Goal: Find contact information: Find contact information

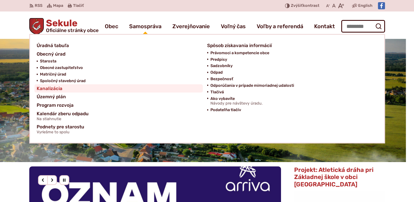
click at [52, 88] on span "Kanalizácia" at bounding box center [50, 88] width 26 height 8
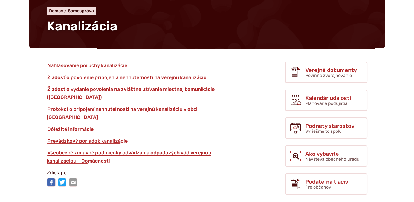
scroll to position [55, 0]
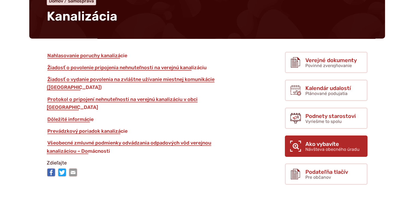
click at [319, 144] on span "Ako vybavíte" at bounding box center [332, 144] width 54 height 6
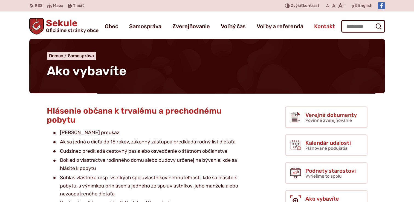
drag, startPoint x: 322, startPoint y: 26, endPoint x: 327, endPoint y: 26, distance: 5.2
click at [322, 26] on span "Kontakt" at bounding box center [324, 26] width 21 height 15
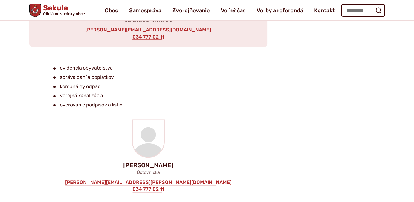
scroll to position [602, 0]
